Goal: Download file/media

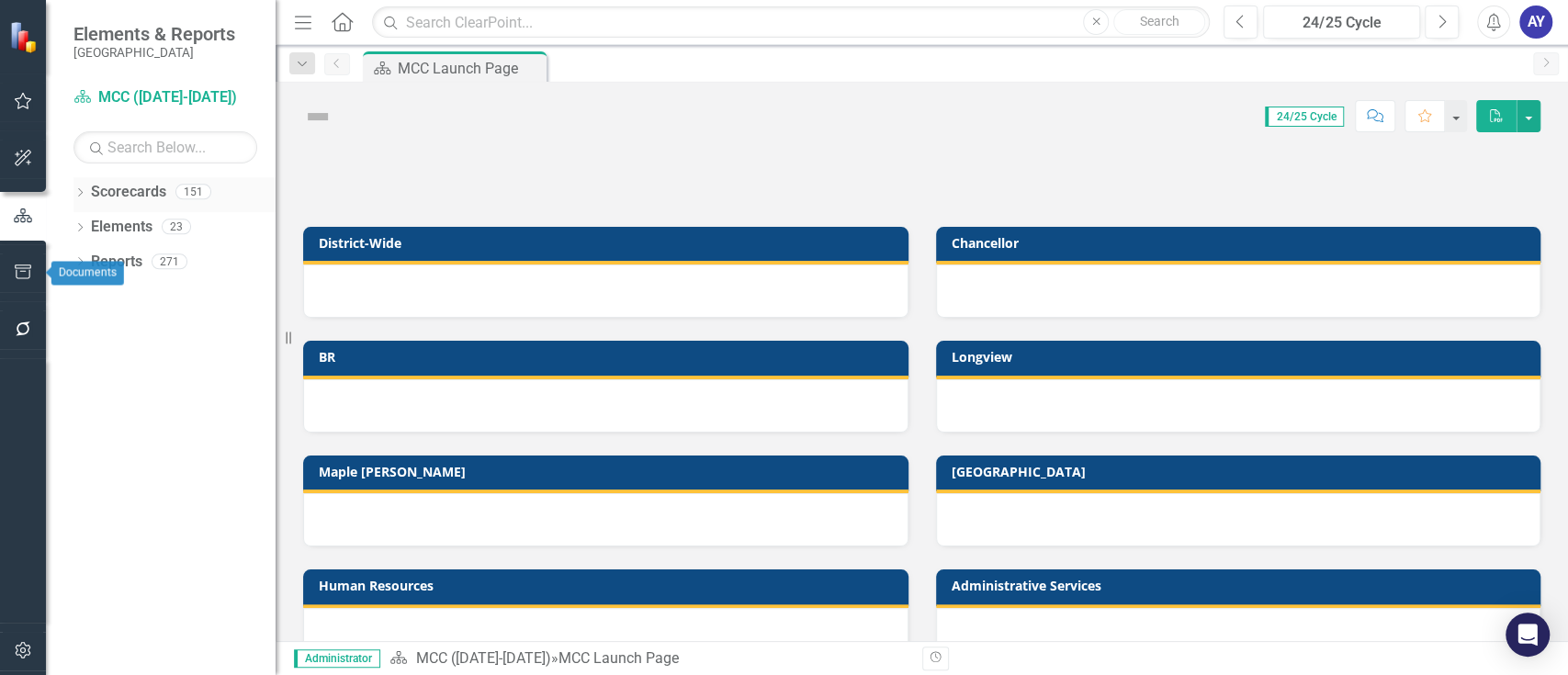
click at [87, 185] on div "Dropdown Scorecards 151" at bounding box center [175, 195] width 202 height 35
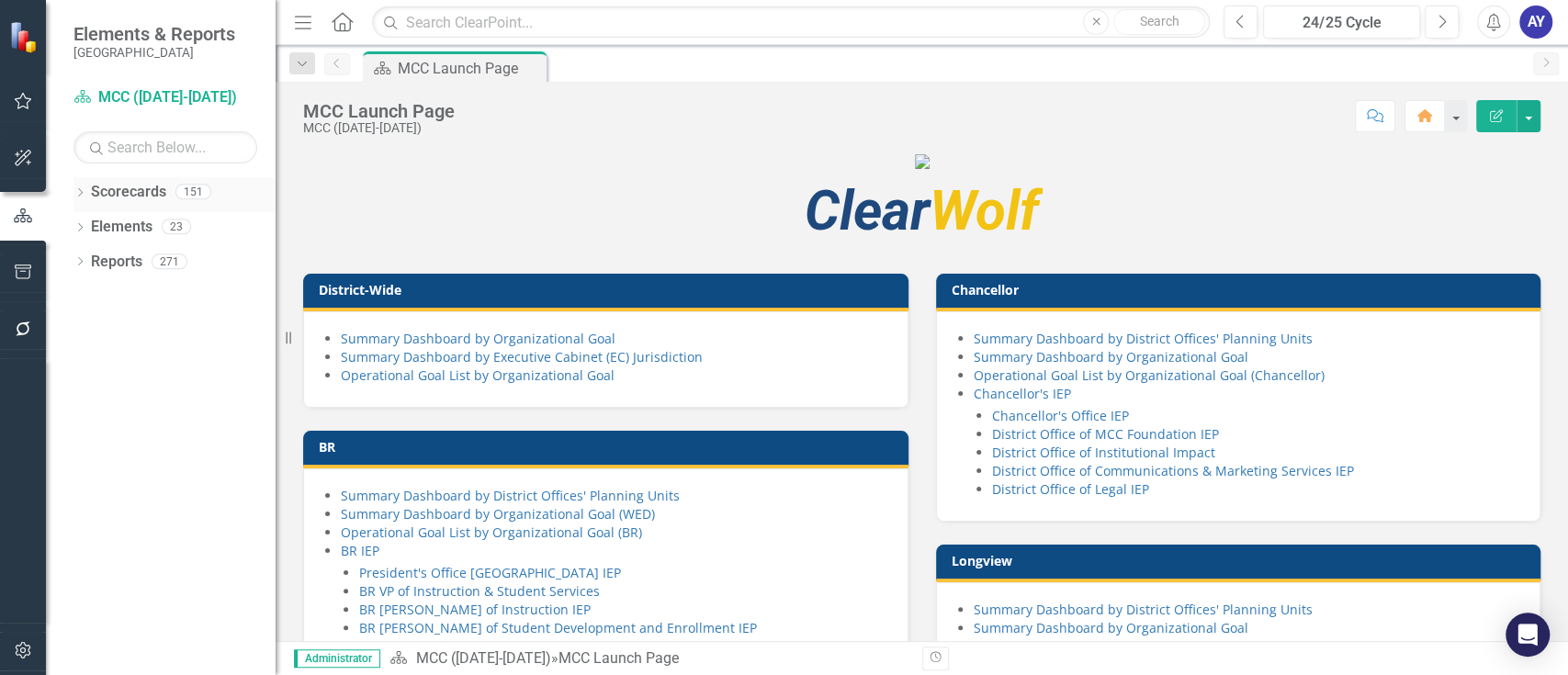
click at [83, 189] on icon "Dropdown" at bounding box center [80, 194] width 13 height 10
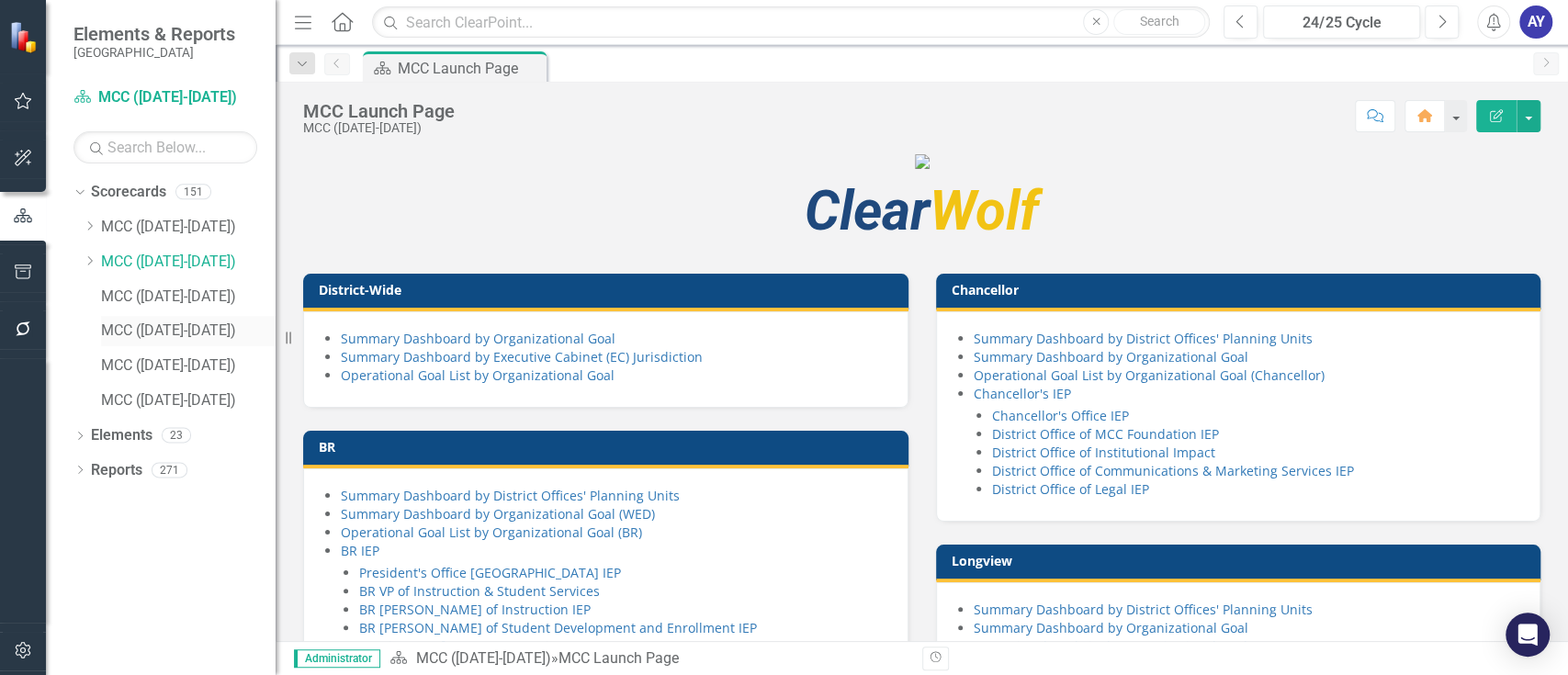
click at [128, 335] on link "MCC ([DATE]-[DATE])" at bounding box center [188, 331] width 175 height 21
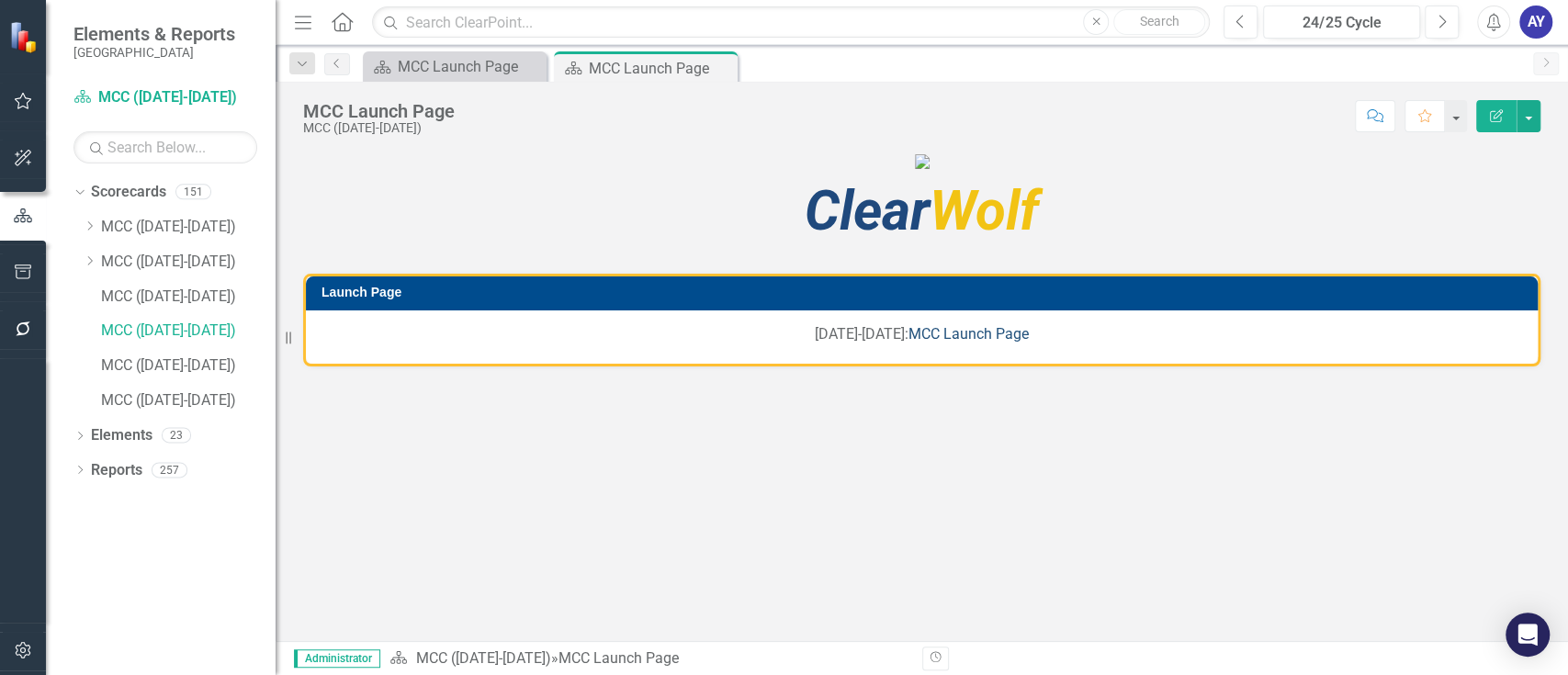
click at [970, 343] on link "MCC Launch Page" at bounding box center [968, 333] width 120 height 18
click at [197, 288] on link "MCC ([DATE]-[DATE])" at bounding box center [188, 296] width 175 height 21
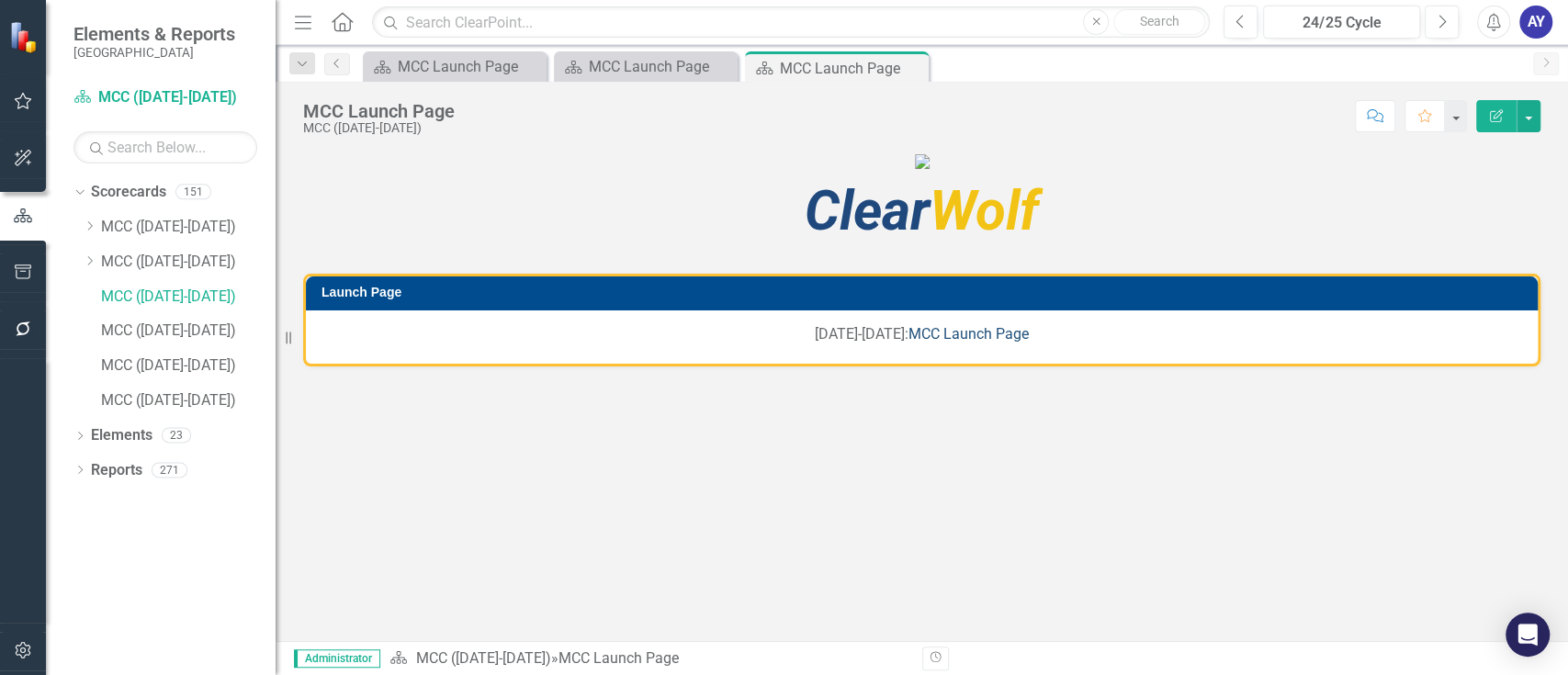
click at [924, 343] on link "MCC Launch Page" at bounding box center [968, 333] width 120 height 18
click at [198, 259] on link "MCC ([DATE]-[DATE])" at bounding box center [188, 261] width 175 height 21
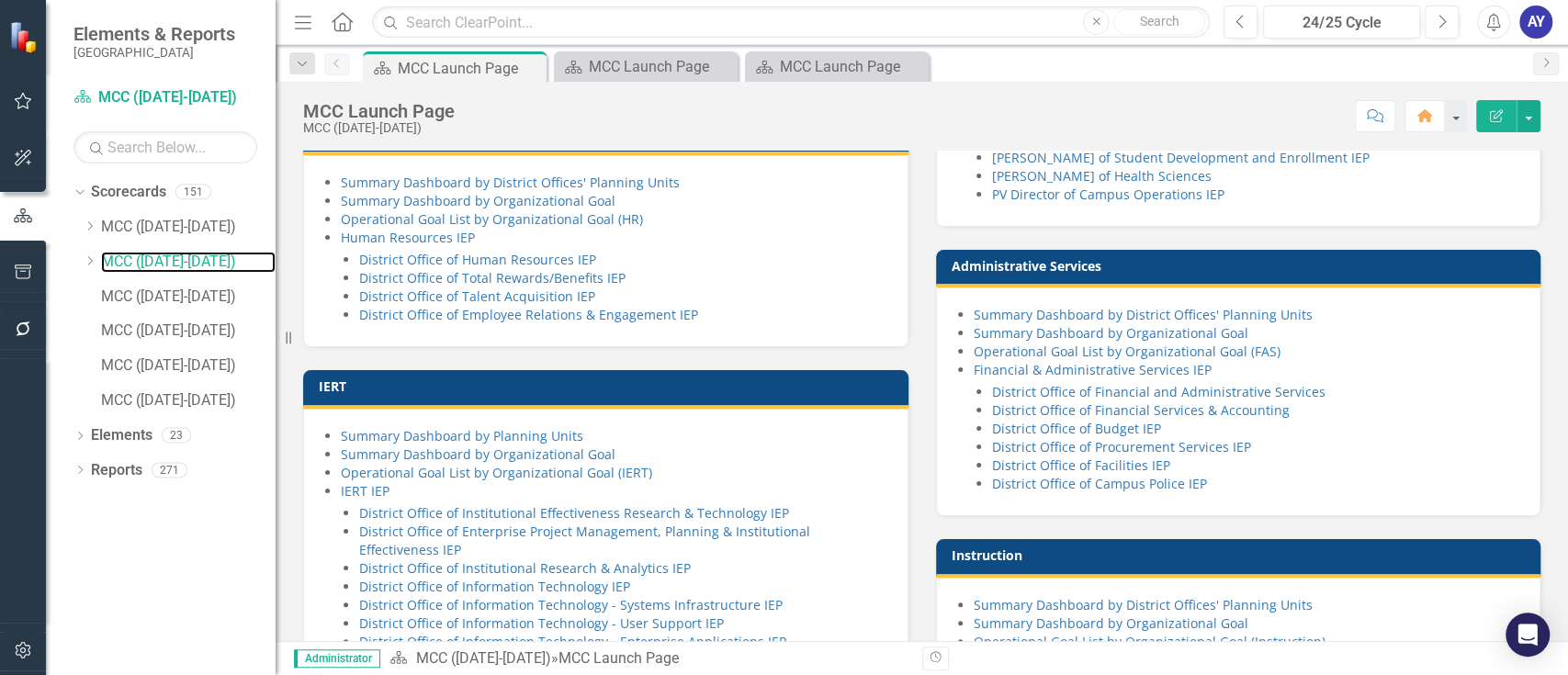
scroll to position [854, 0]
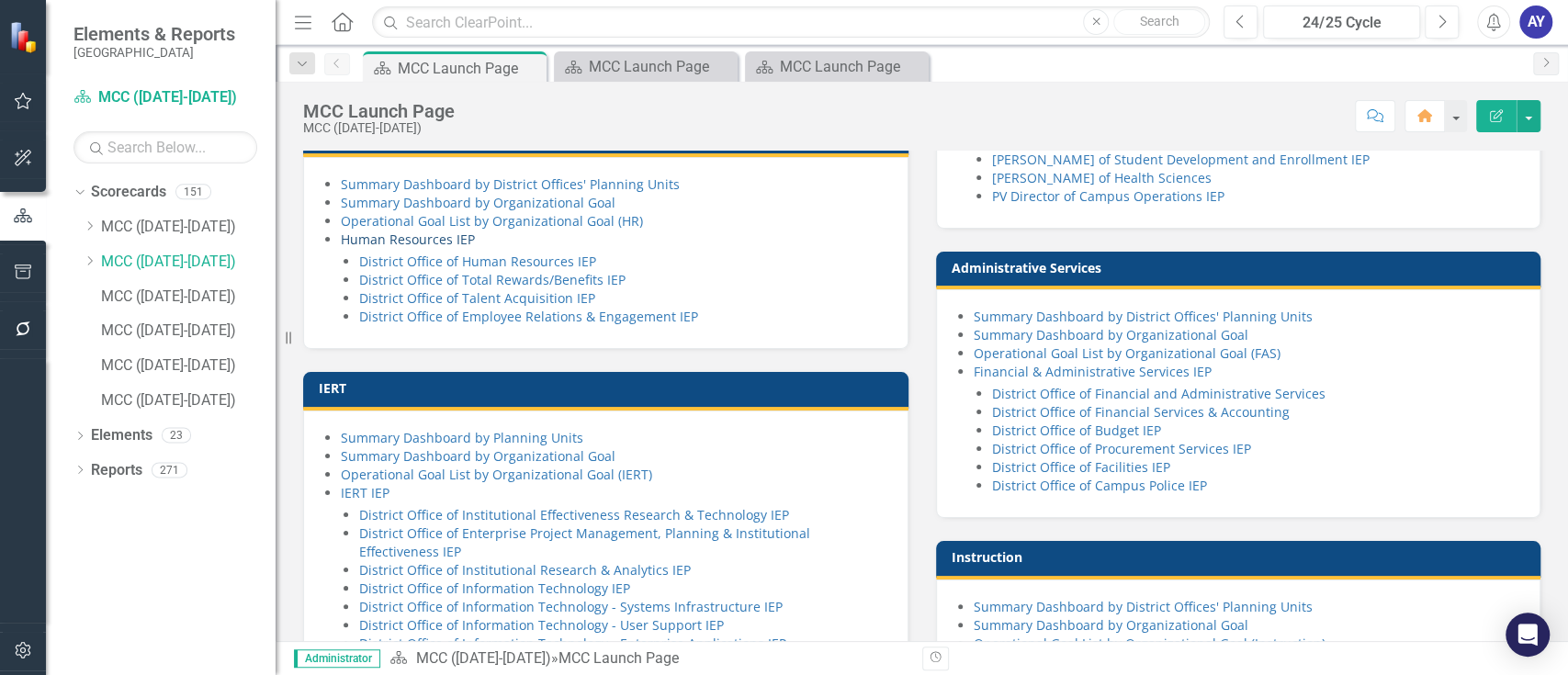
click at [433, 247] on link "Human Resources IEP" at bounding box center [407, 239] width 134 height 18
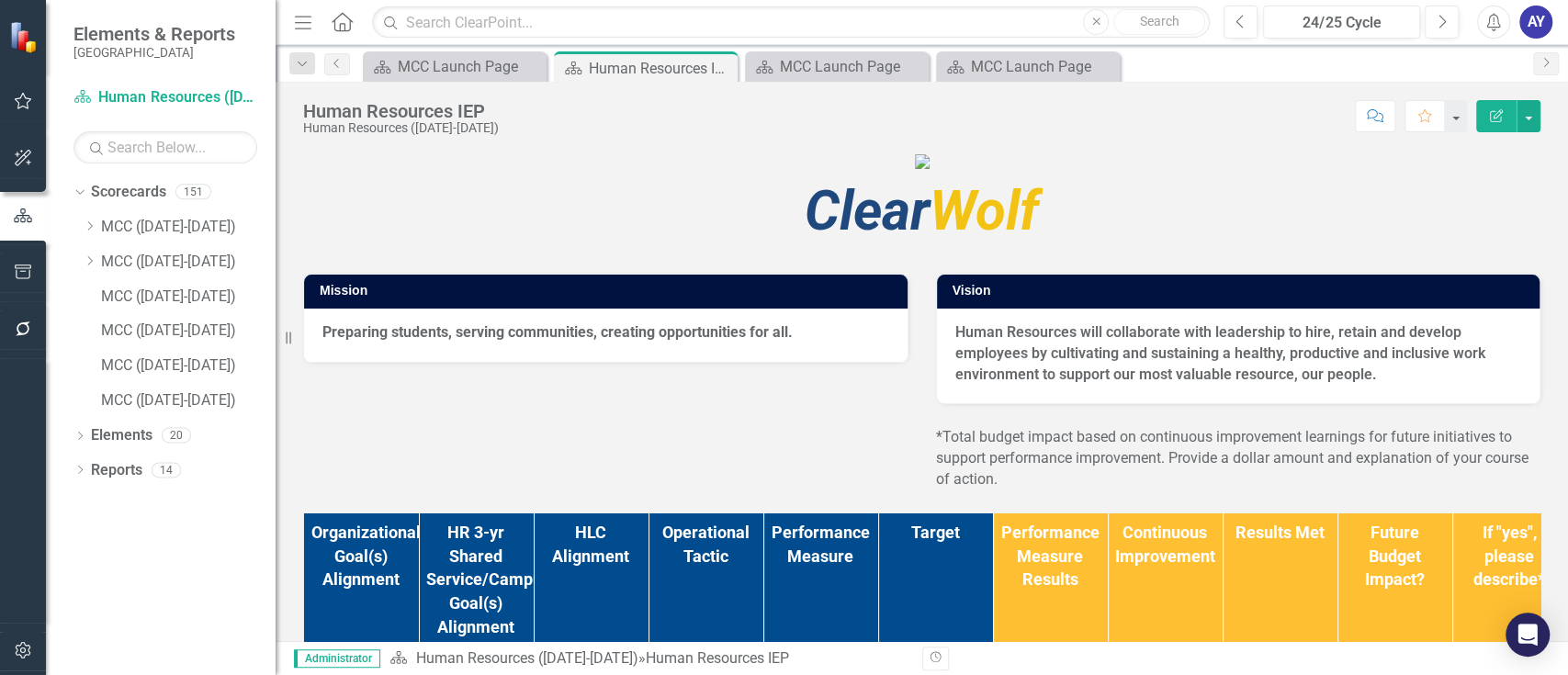
click at [298, 21] on icon "button" at bounding box center [303, 22] width 17 height 13
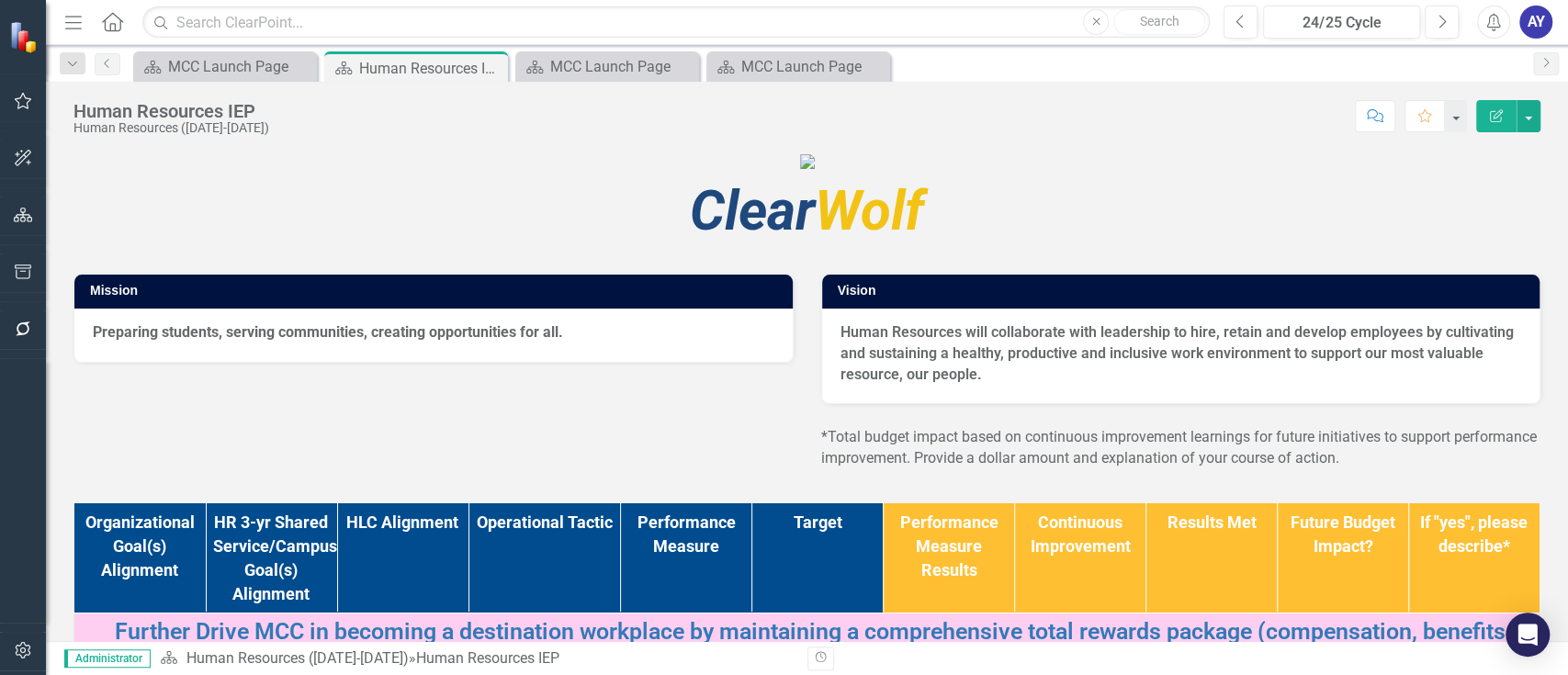
drag, startPoint x: 1447, startPoint y: 18, endPoint x: 457, endPoint y: 259, distance: 1018.9
click at [800, 169] on img at bounding box center [808, 162] width 15 height 15
drag, startPoint x: 841, startPoint y: 21, endPoint x: 889, endPoint y: 134, distance: 122.8
click at [889, 134] on div "Human Resources IEP Human Resources ([DATE]-[DATE]) Score: N/A 24/25 Cycle Comp…" at bounding box center [807, 109] width 1522 height 55
click at [1525, 115] on button "button" at bounding box center [1528, 115] width 24 height 32
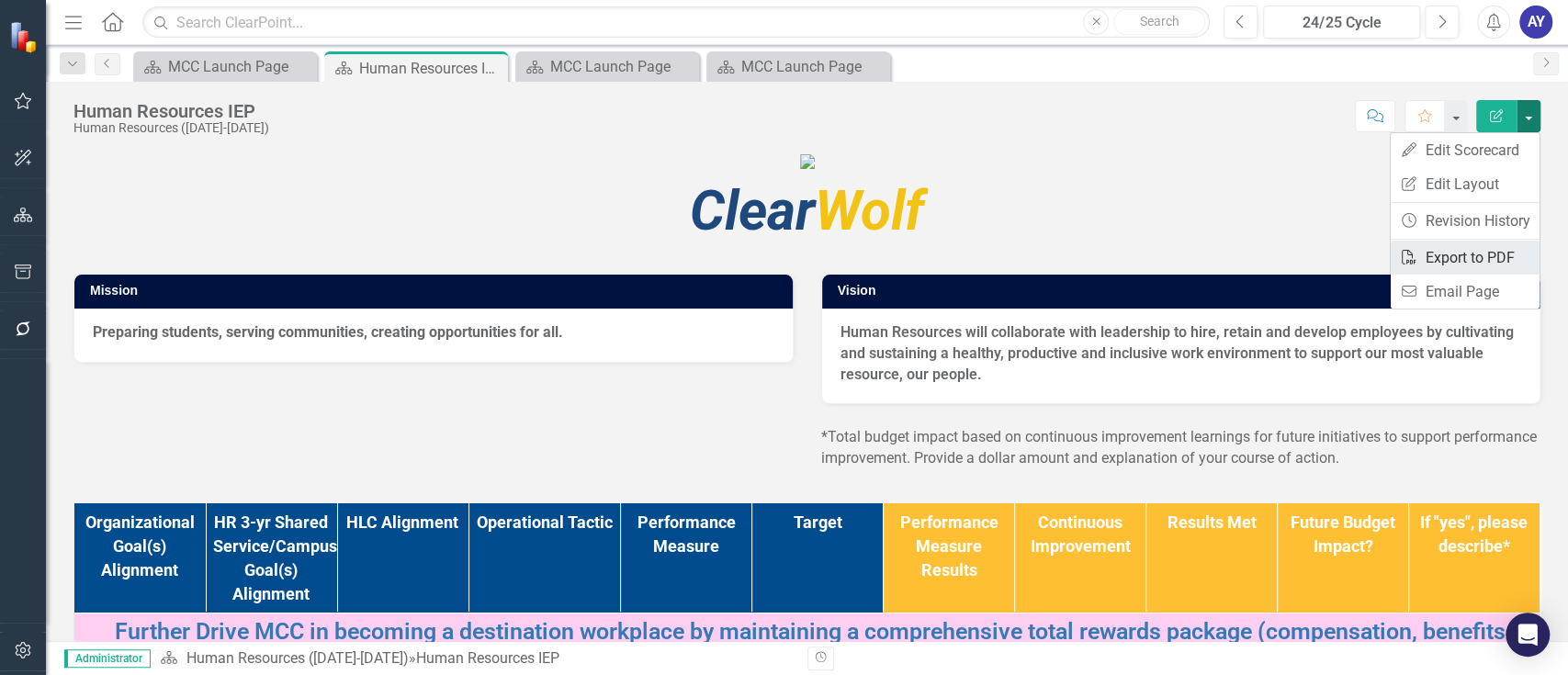
click at [1491, 262] on link "PDF Export to PDF" at bounding box center [1465, 257] width 149 height 34
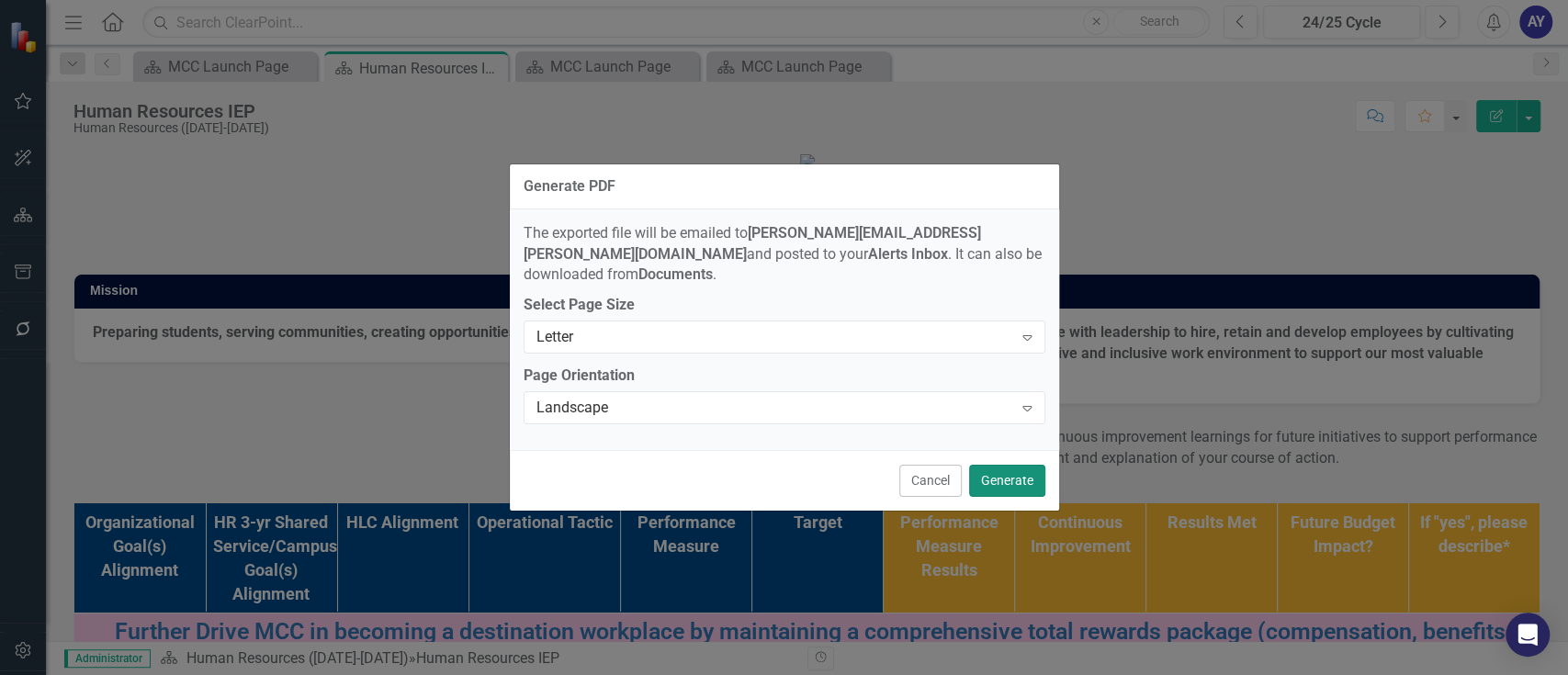
click at [1003, 464] on button "Generate" at bounding box center [1007, 480] width 77 height 32
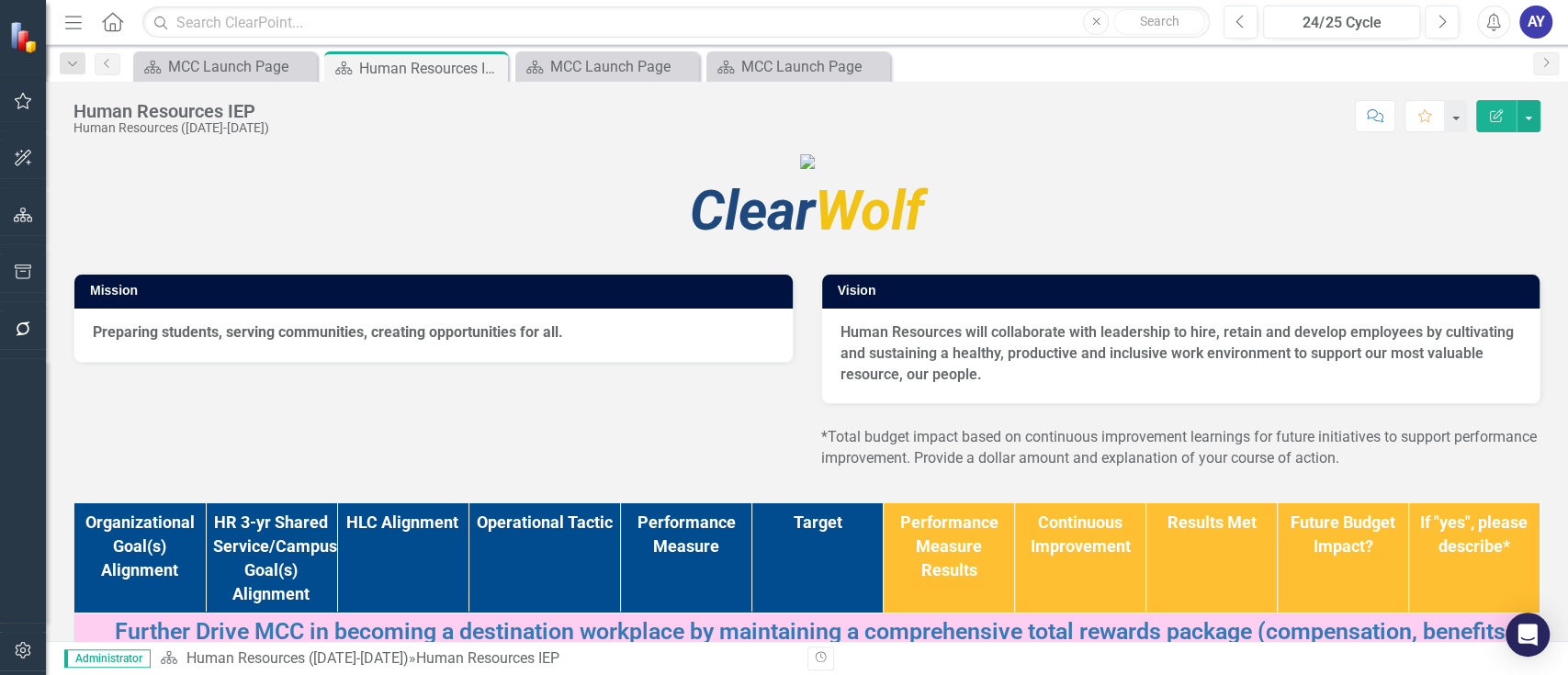
click at [103, 25] on icon "Home" at bounding box center [112, 21] width 24 height 19
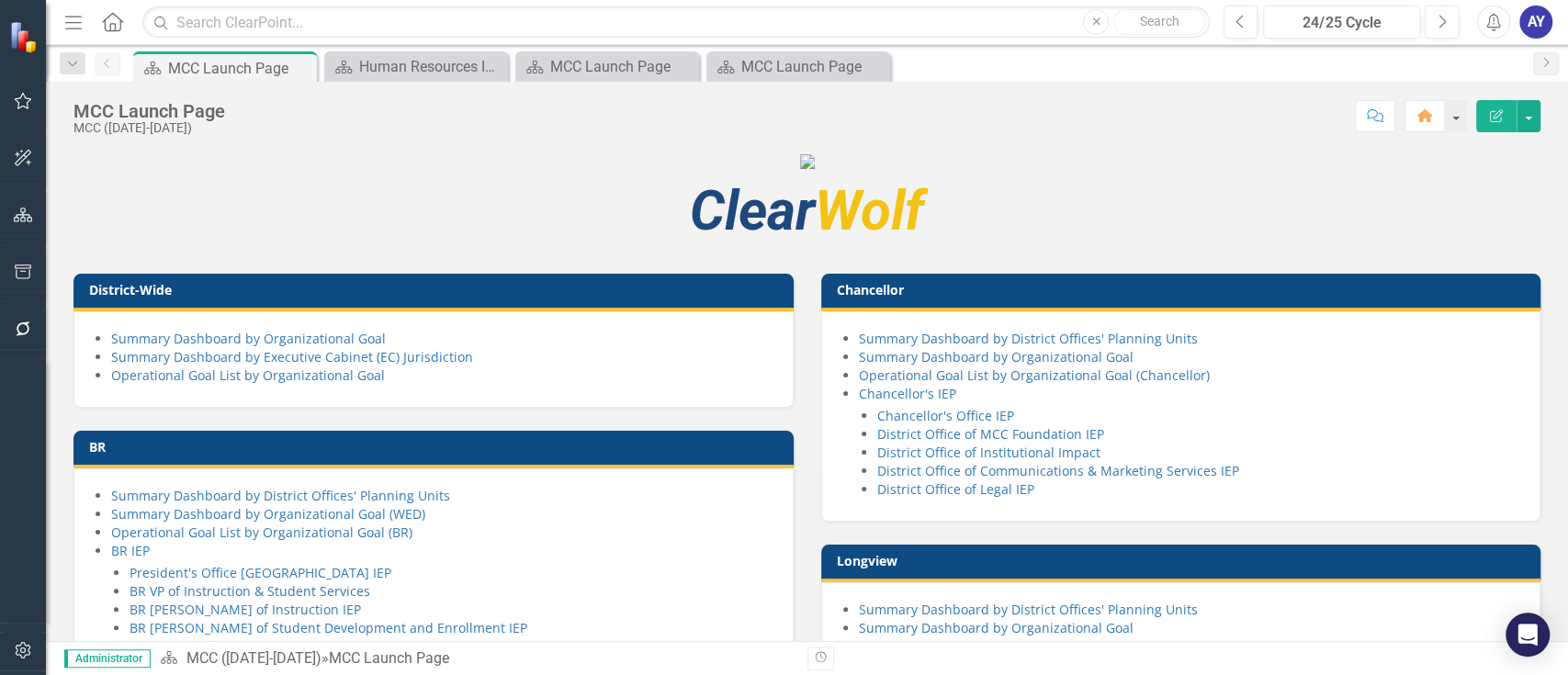
click at [80, 22] on icon "Menu" at bounding box center [74, 21] width 24 height 19
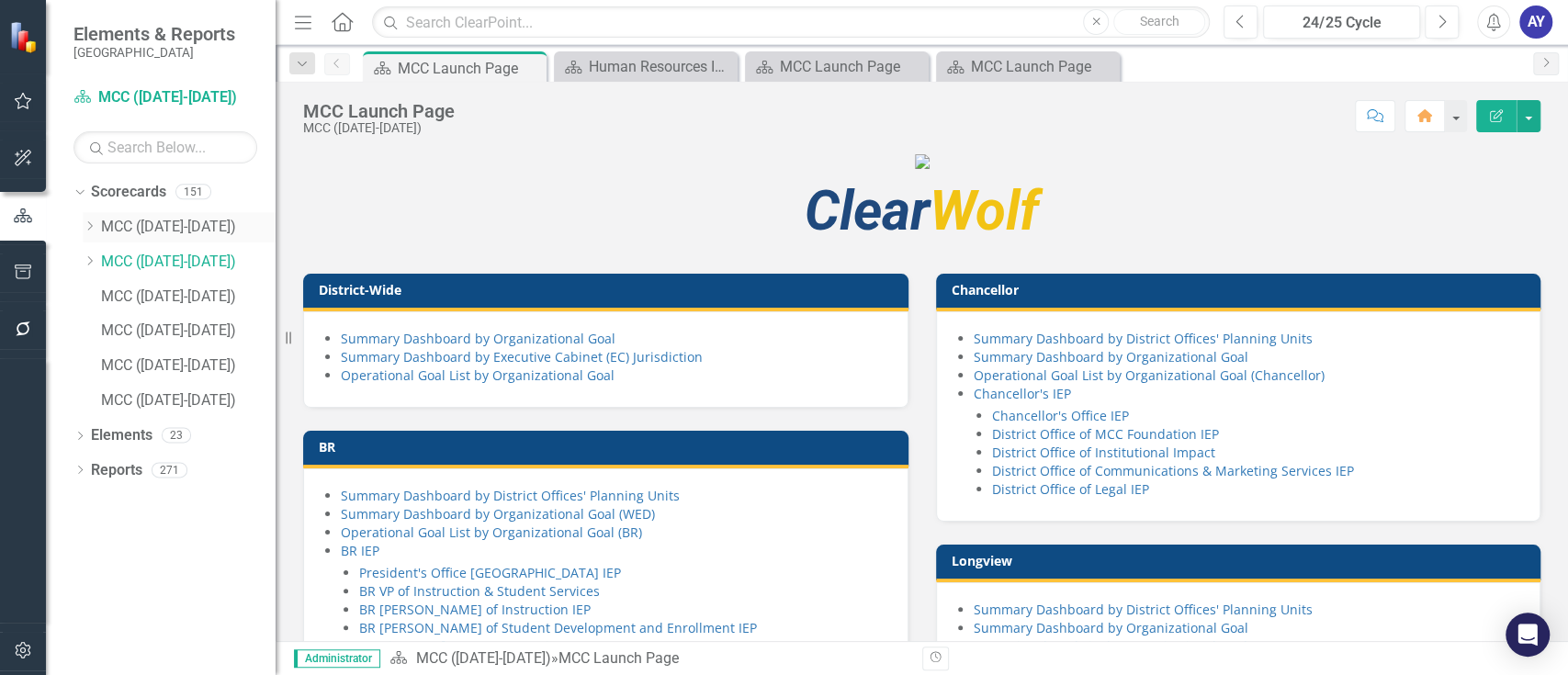
click at [214, 223] on link "MCC ([DATE]-[DATE])" at bounding box center [188, 227] width 175 height 21
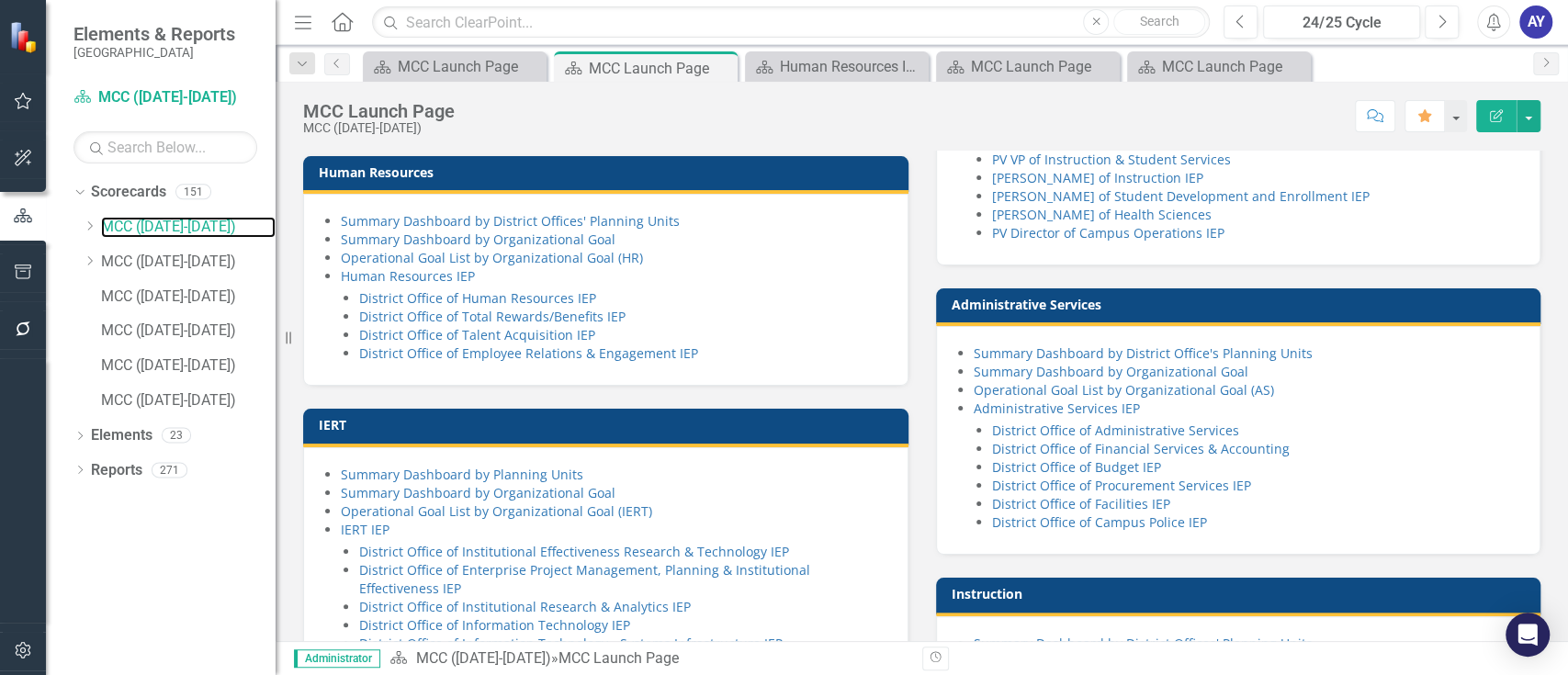
scroll to position [864, 0]
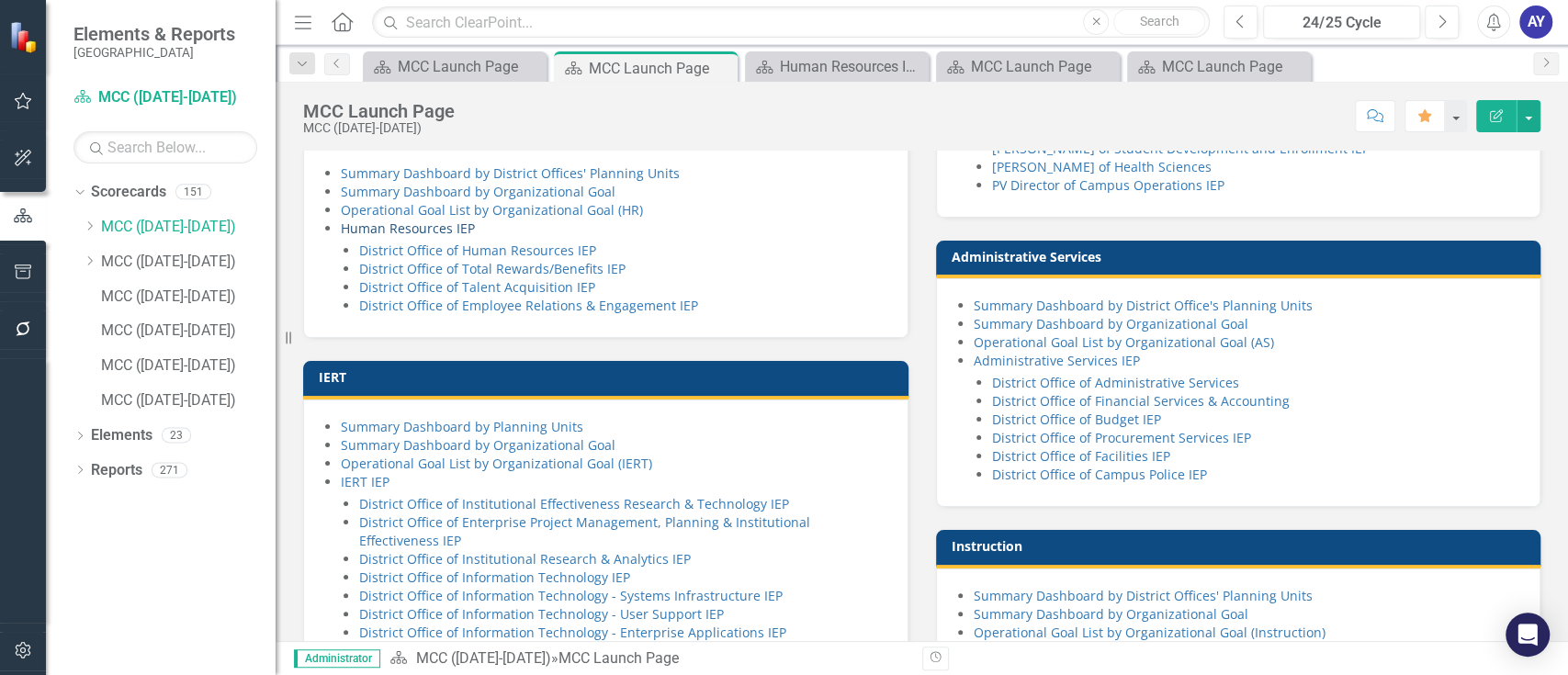
click at [441, 236] on link "Human Resources IEP" at bounding box center [407, 228] width 134 height 18
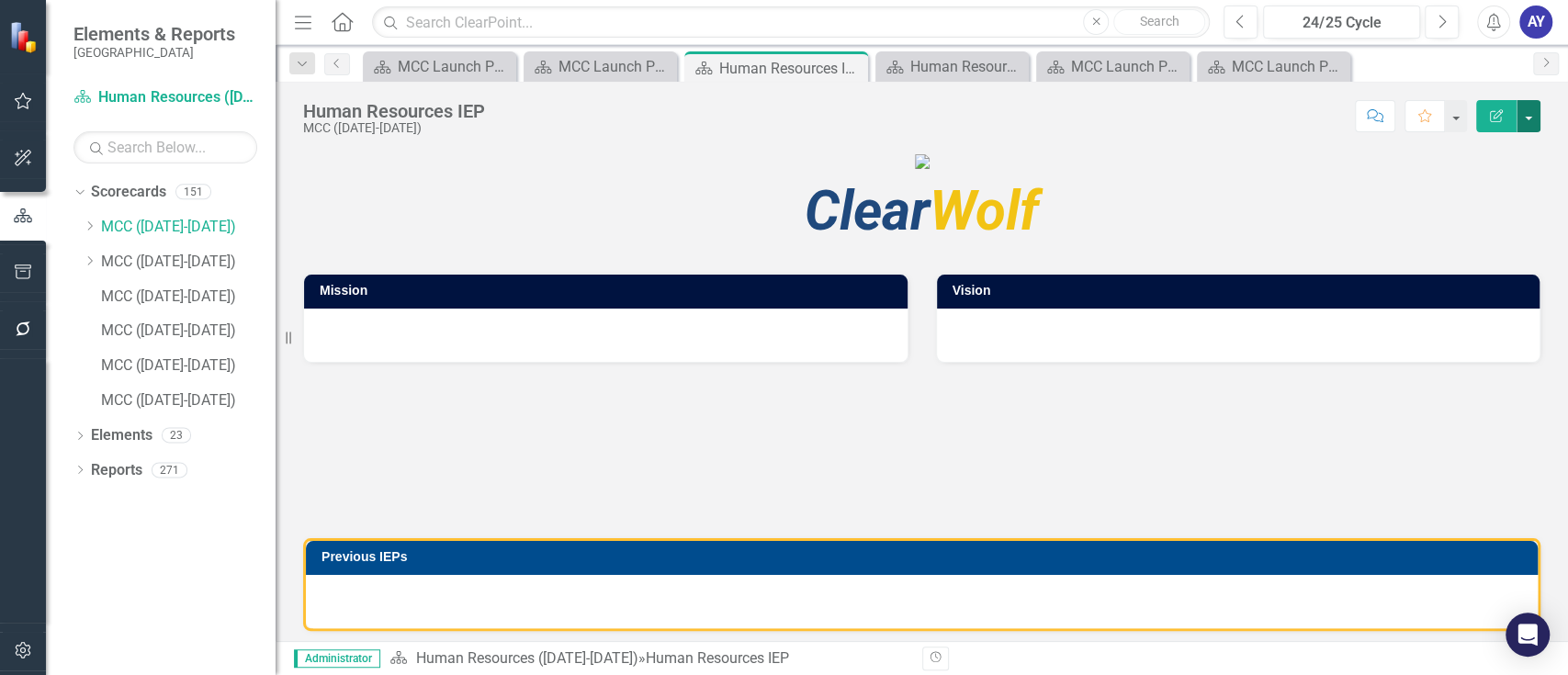
click at [1533, 121] on button "button" at bounding box center [1528, 115] width 24 height 32
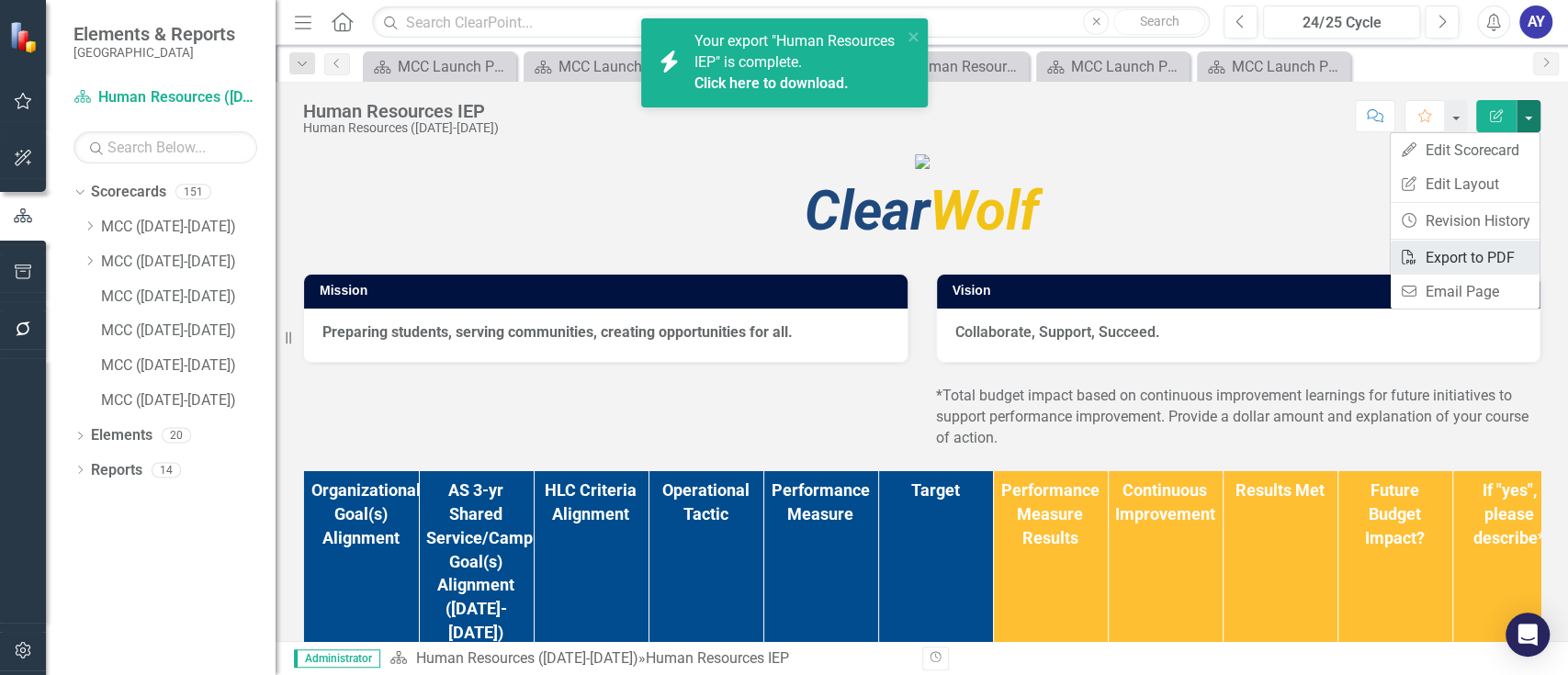
click at [1439, 254] on link "PDF Export to PDF" at bounding box center [1465, 257] width 149 height 34
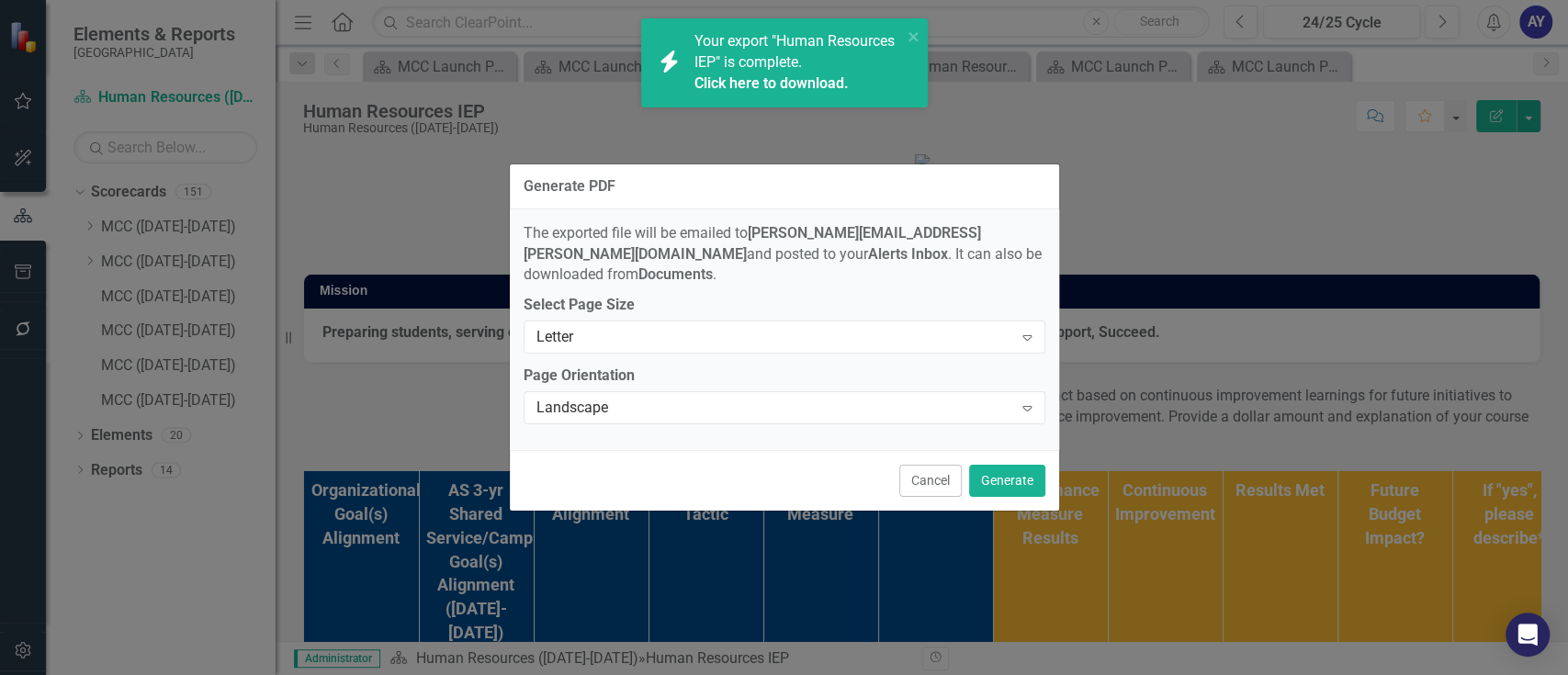
click at [1005, 452] on div "Cancel Generate" at bounding box center [784, 480] width 549 height 61
click at [1011, 478] on button "Generate" at bounding box center [1007, 480] width 77 height 32
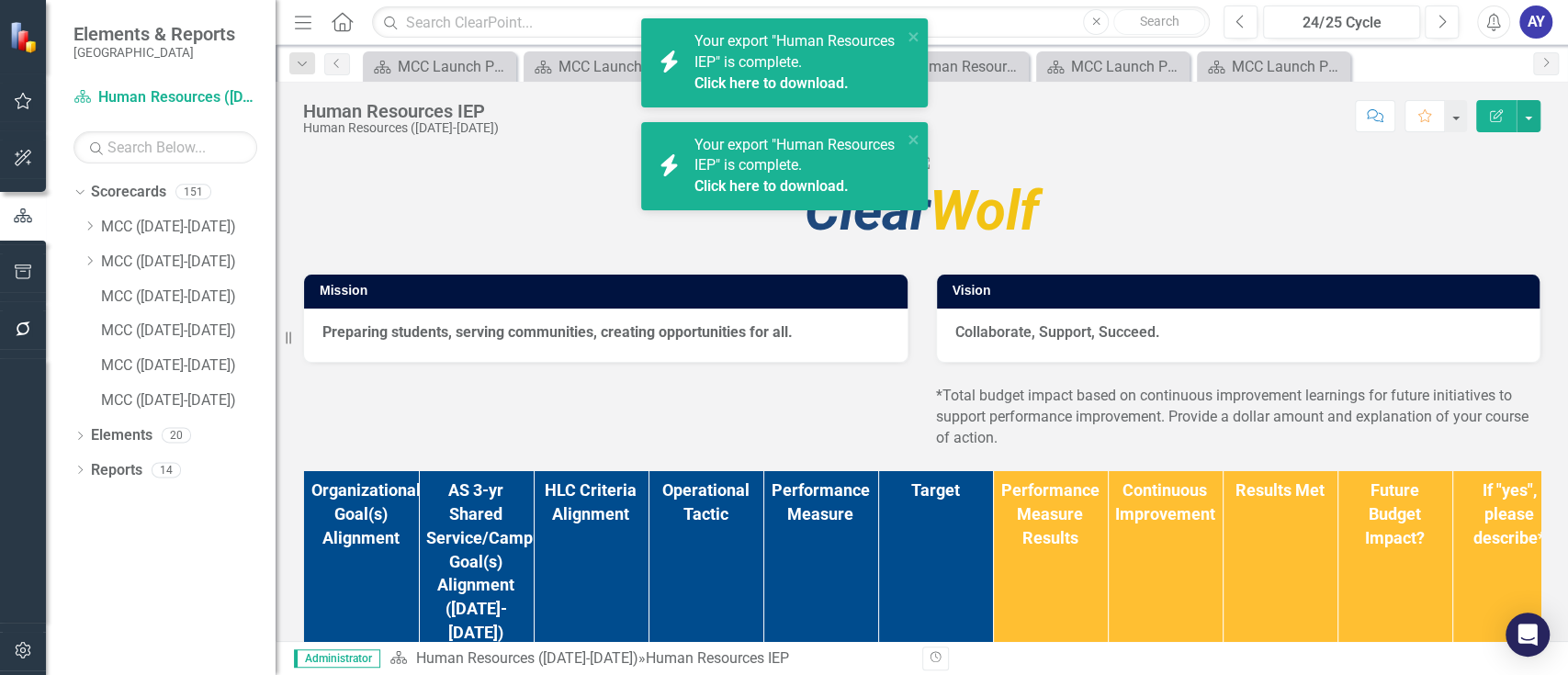
click at [808, 181] on link "Click here to download." at bounding box center [772, 186] width 154 height 18
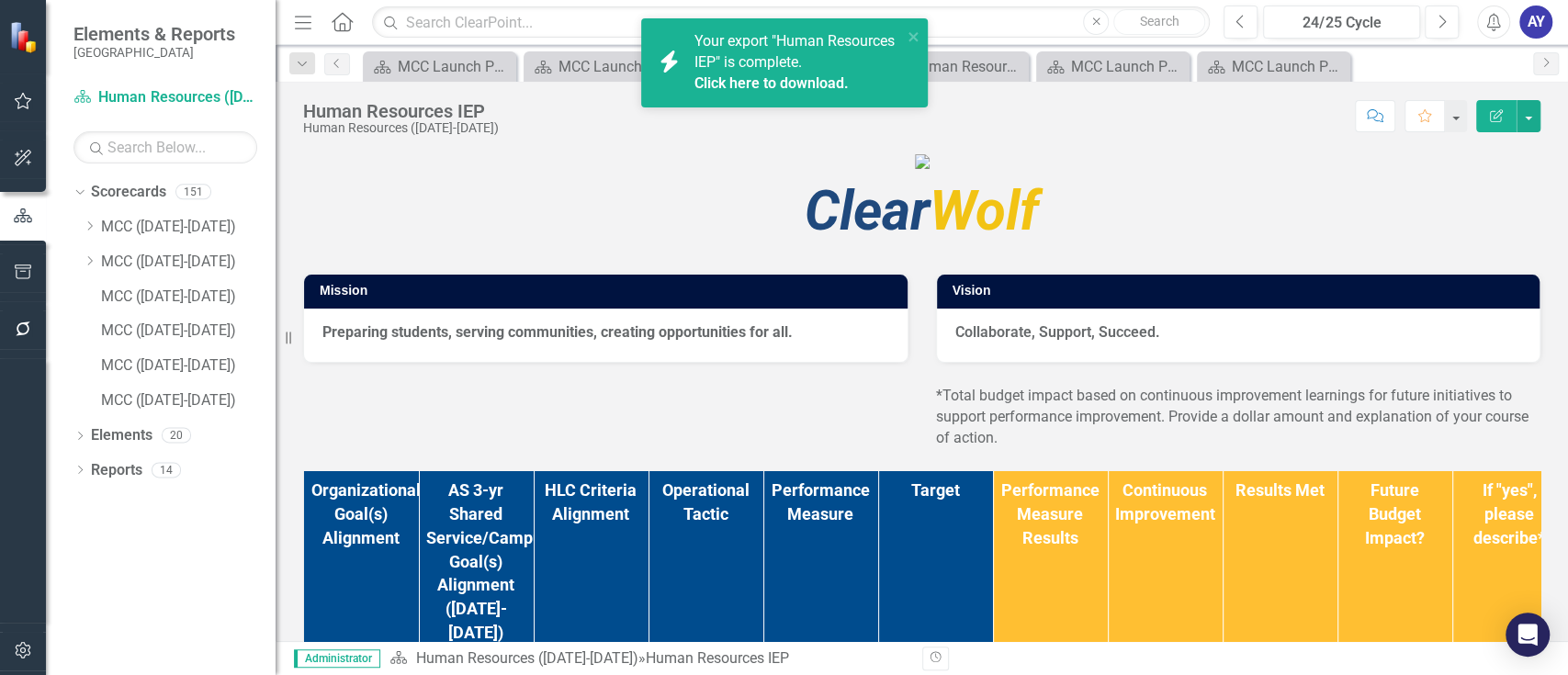
click at [817, 78] on link "Click here to download." at bounding box center [772, 83] width 154 height 18
